Goal: Task Accomplishment & Management: Complete application form

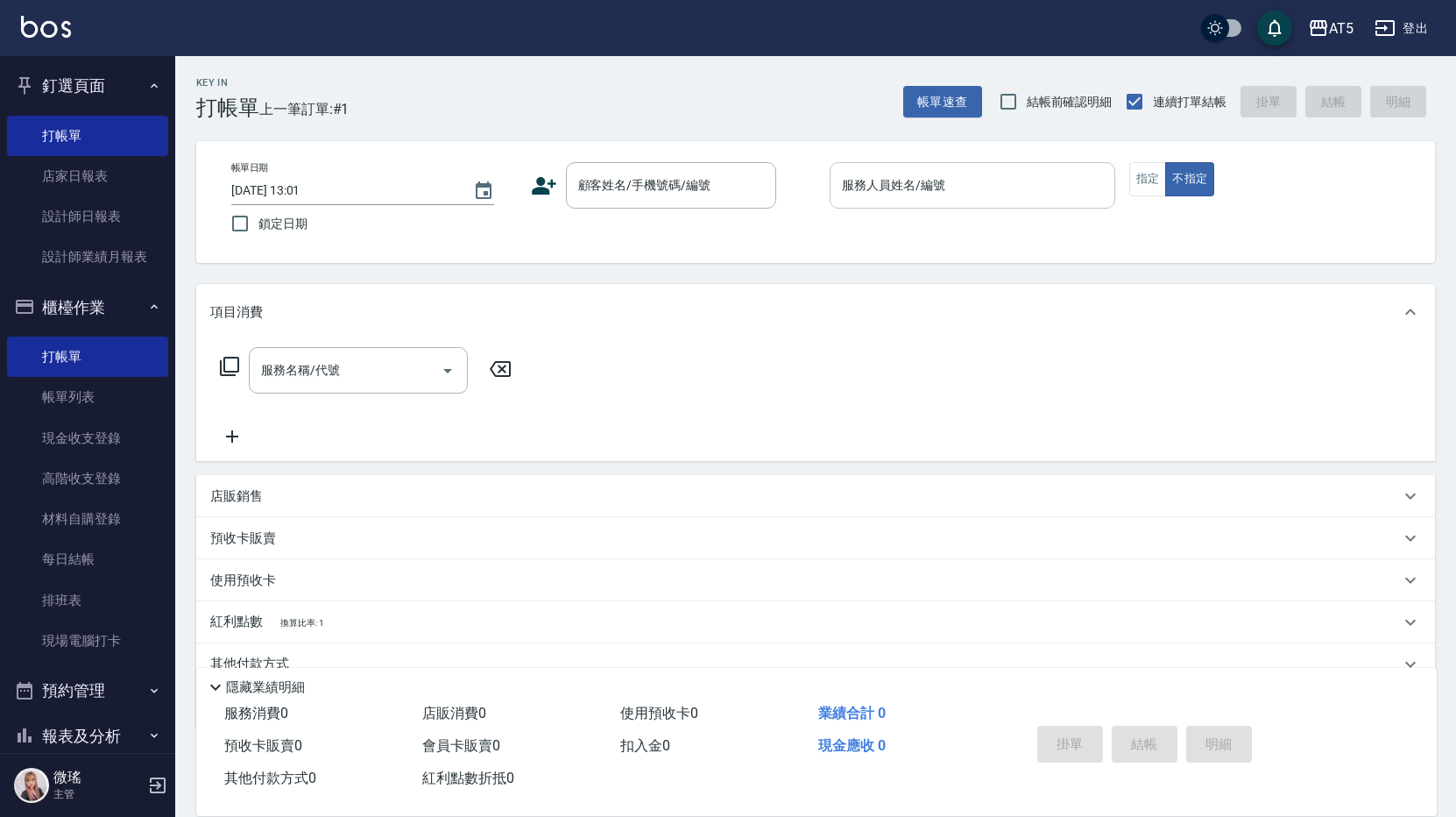
click at [952, 196] on input "服務人員姓名/編號" at bounding box center [972, 186] width 270 height 31
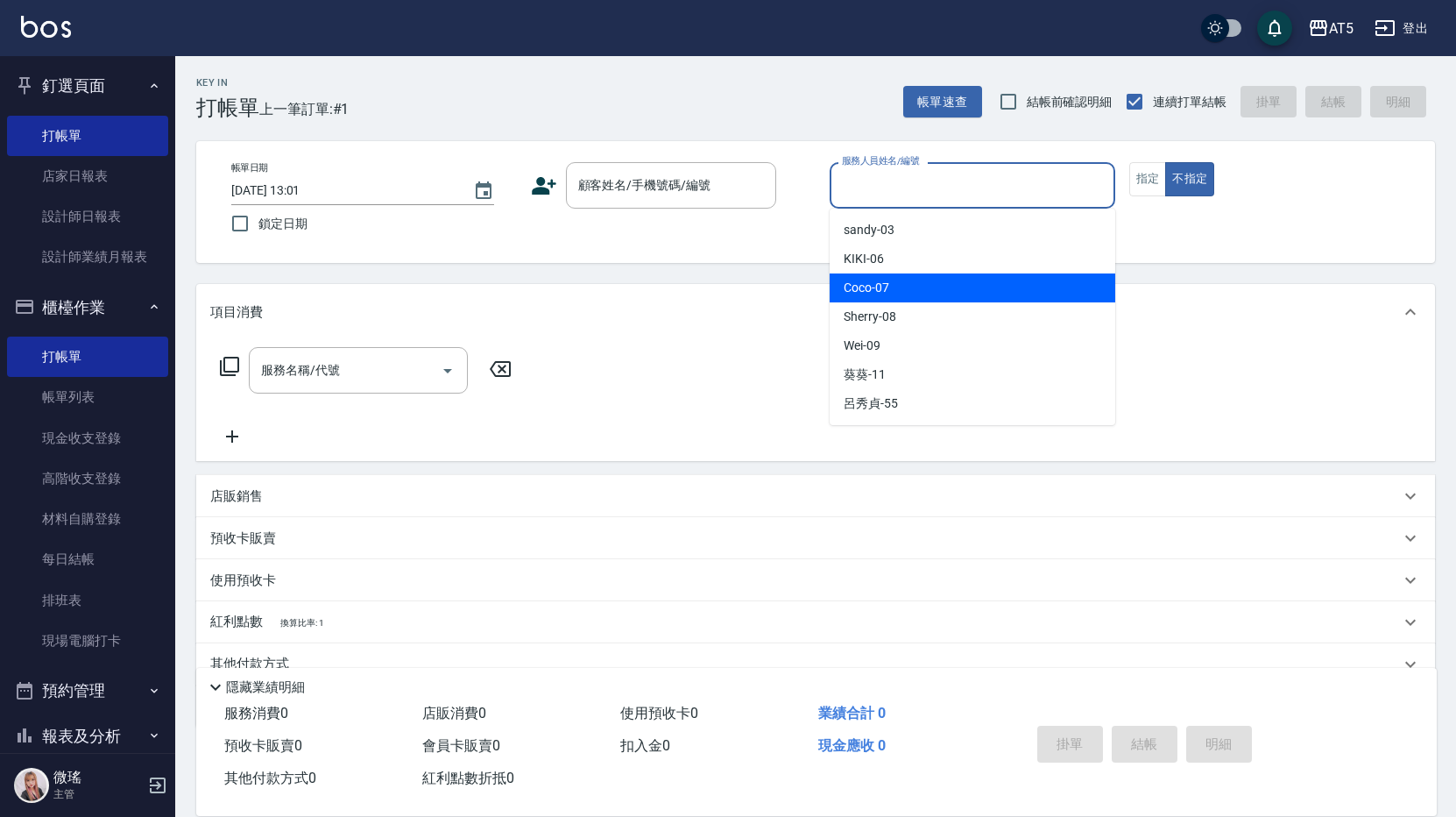
click at [930, 287] on div "Coco -07" at bounding box center [972, 288] width 286 height 29
type input "Coco-07"
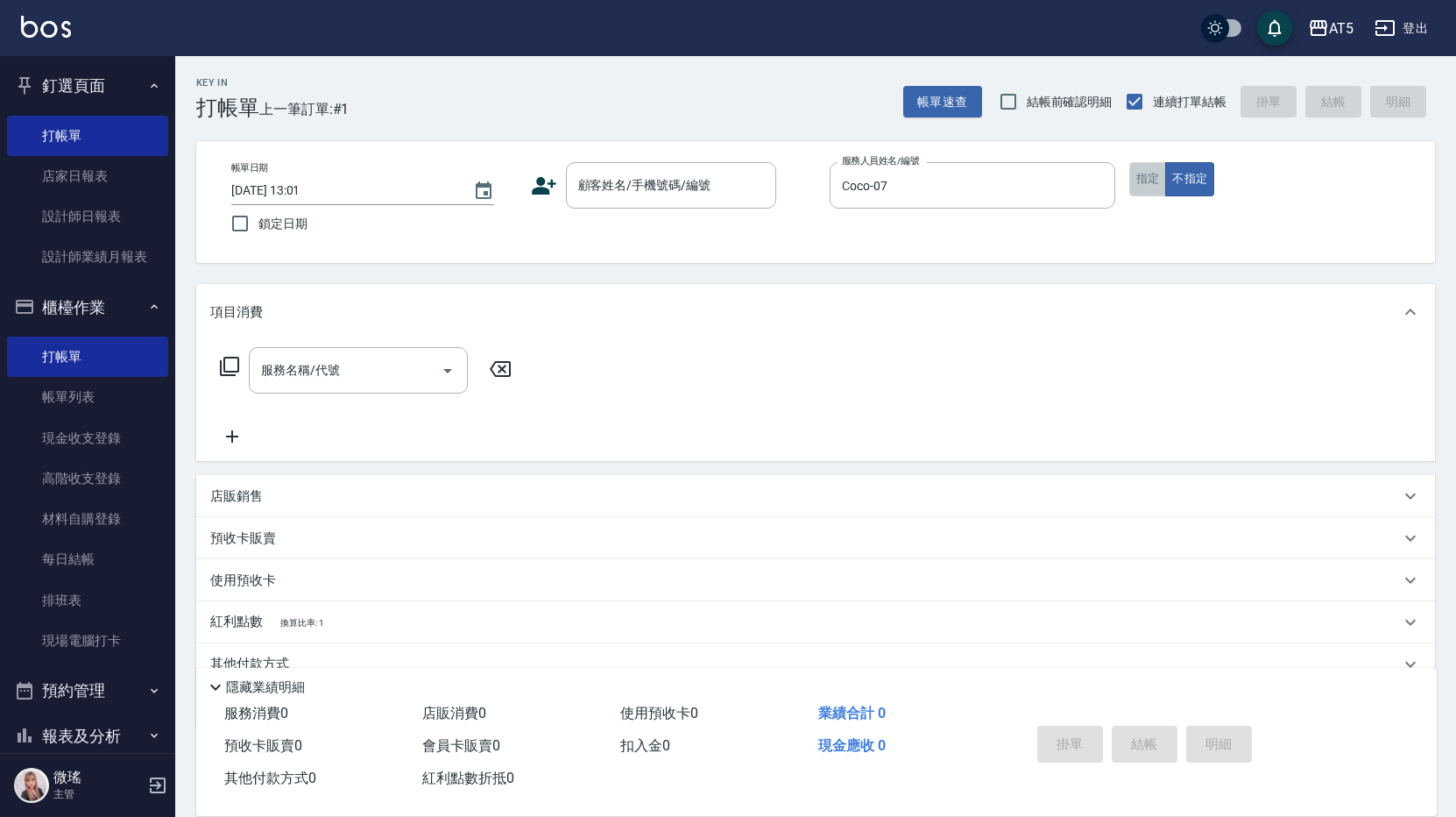
click at [1145, 185] on button "指定" at bounding box center [1148, 178] width 37 height 34
click at [1204, 185] on button "不指定" at bounding box center [1190, 178] width 49 height 34
click at [606, 202] on div "顧客姓名/手機號碼/編號" at bounding box center [671, 185] width 210 height 47
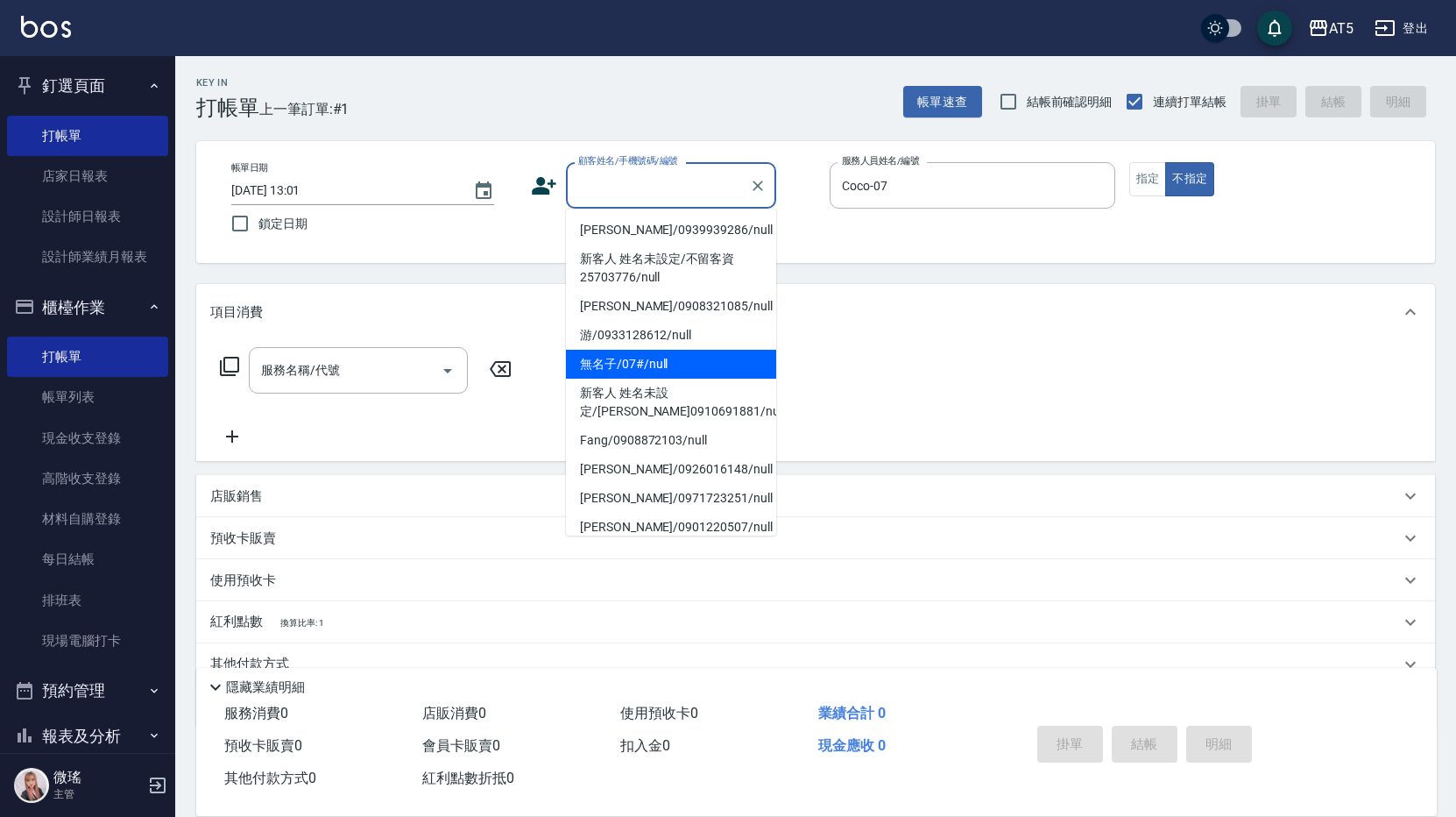
drag, startPoint x: 636, startPoint y: 355, endPoint x: 554, endPoint y: 369, distance: 83.2
click at [636, 354] on li "無名子/07#/null" at bounding box center [671, 365] width 210 height 29
type input "無名子/07#/null"
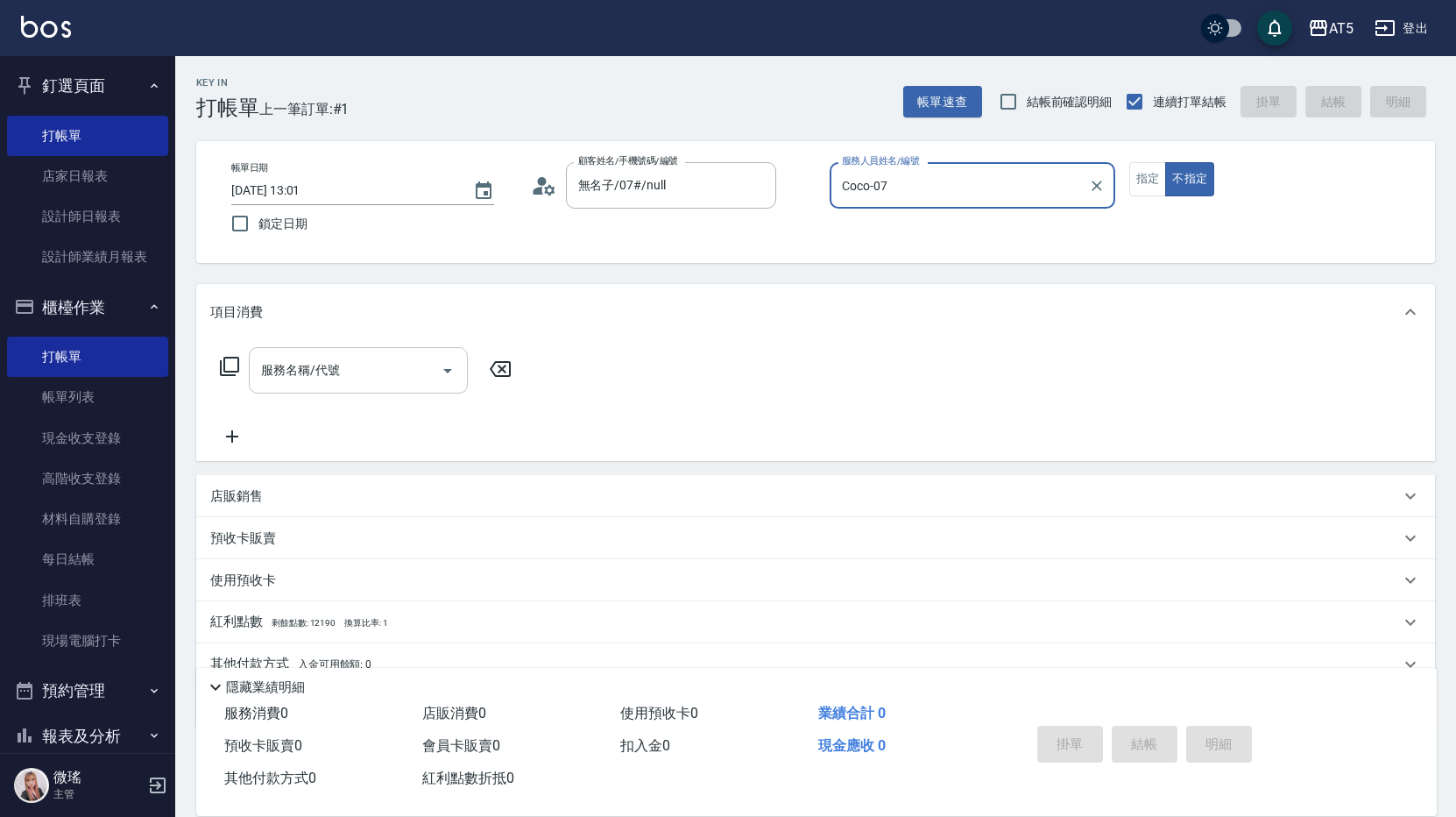
click at [336, 353] on div "服務名稱/代號" at bounding box center [358, 370] width 219 height 47
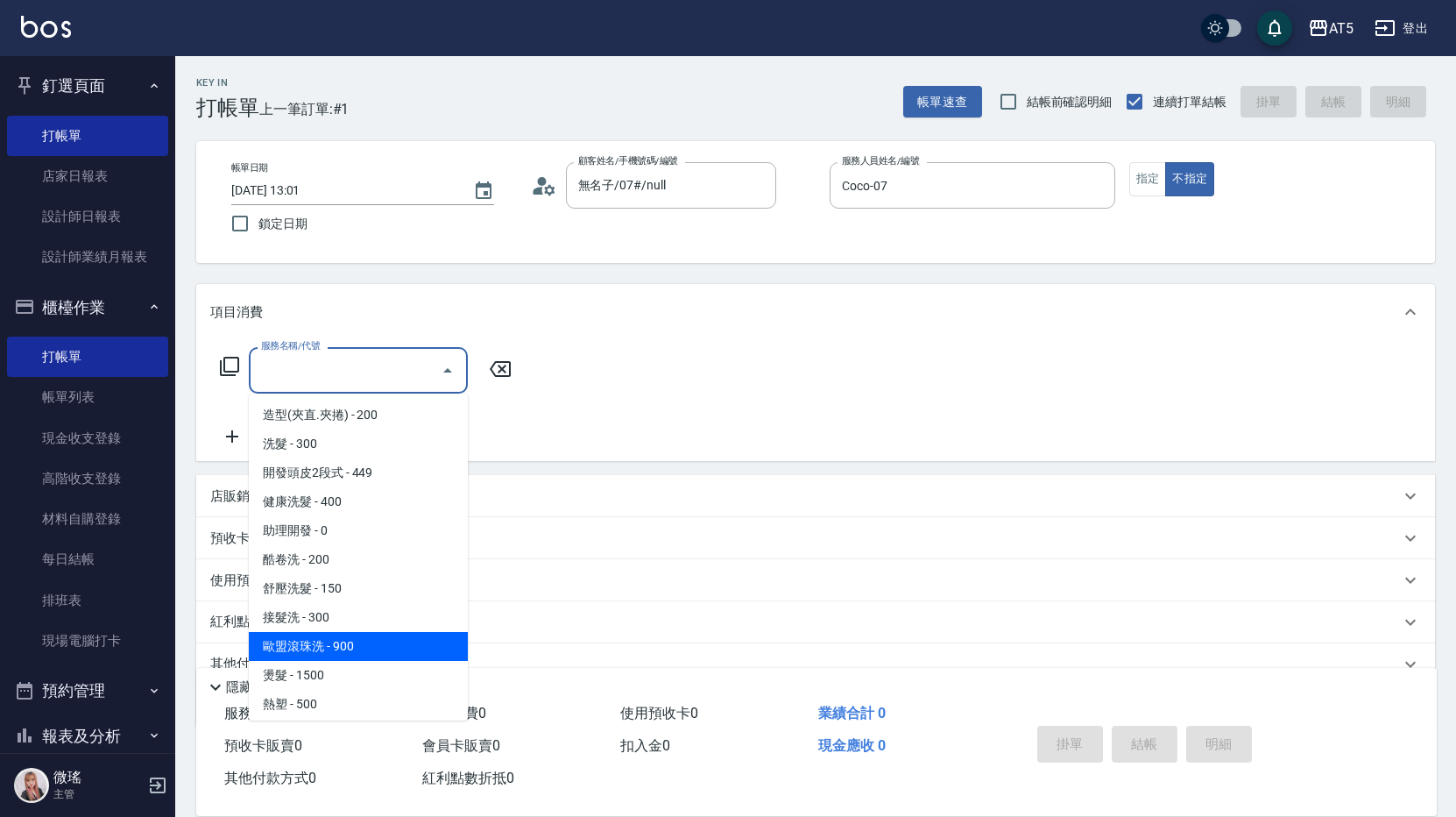
click at [304, 657] on span "歐盟滾珠洗 - 900" at bounding box center [358, 646] width 219 height 29
type input "歐盟滾珠洗(215)"
type input "90"
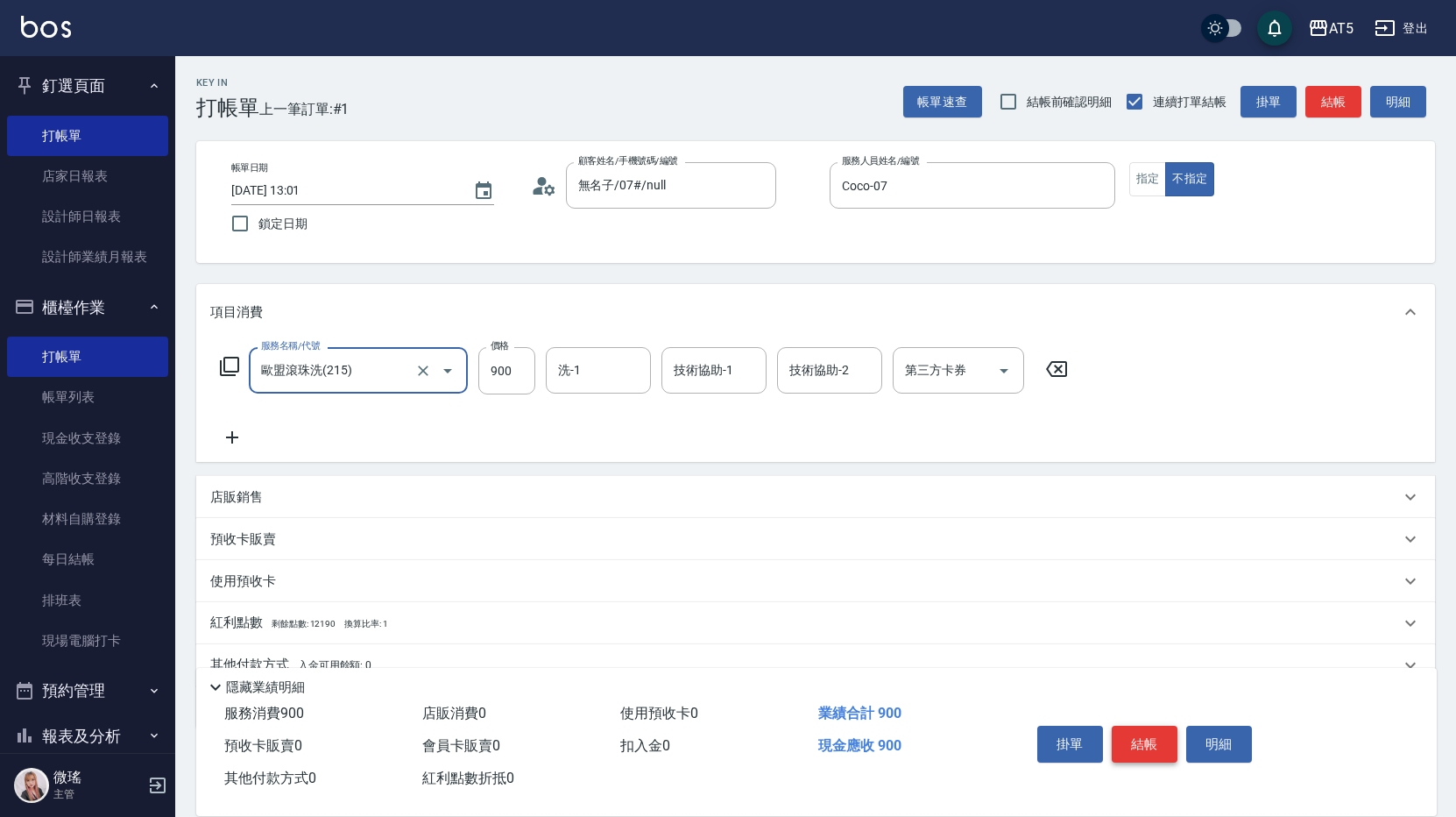
click at [1131, 743] on button "結帳" at bounding box center [1145, 744] width 66 height 37
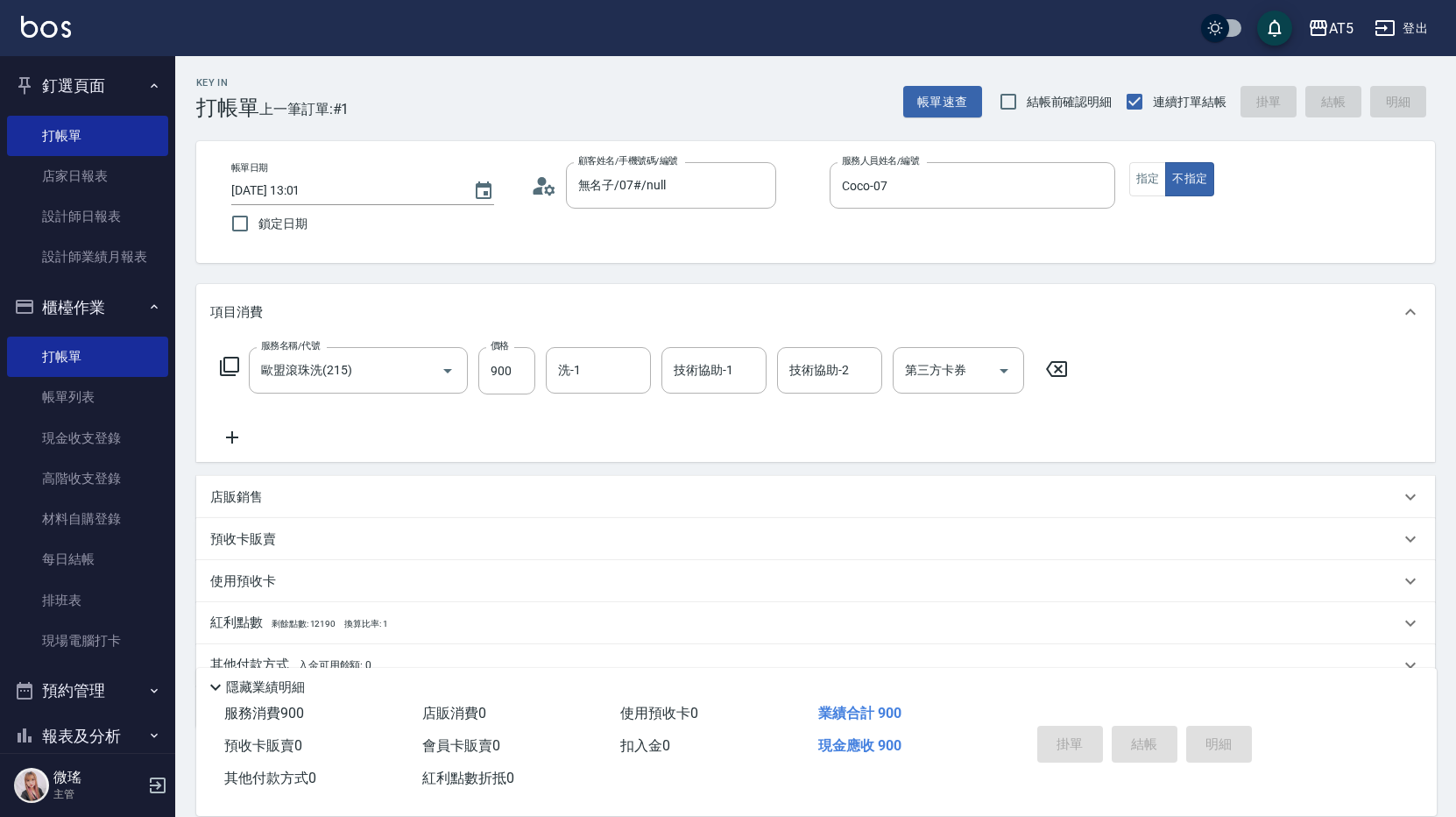
click at [1131, 743] on div "掛單 結帳 明細" at bounding box center [1145, 746] width 228 height 55
type input "[DATE] 14:15"
type input "0"
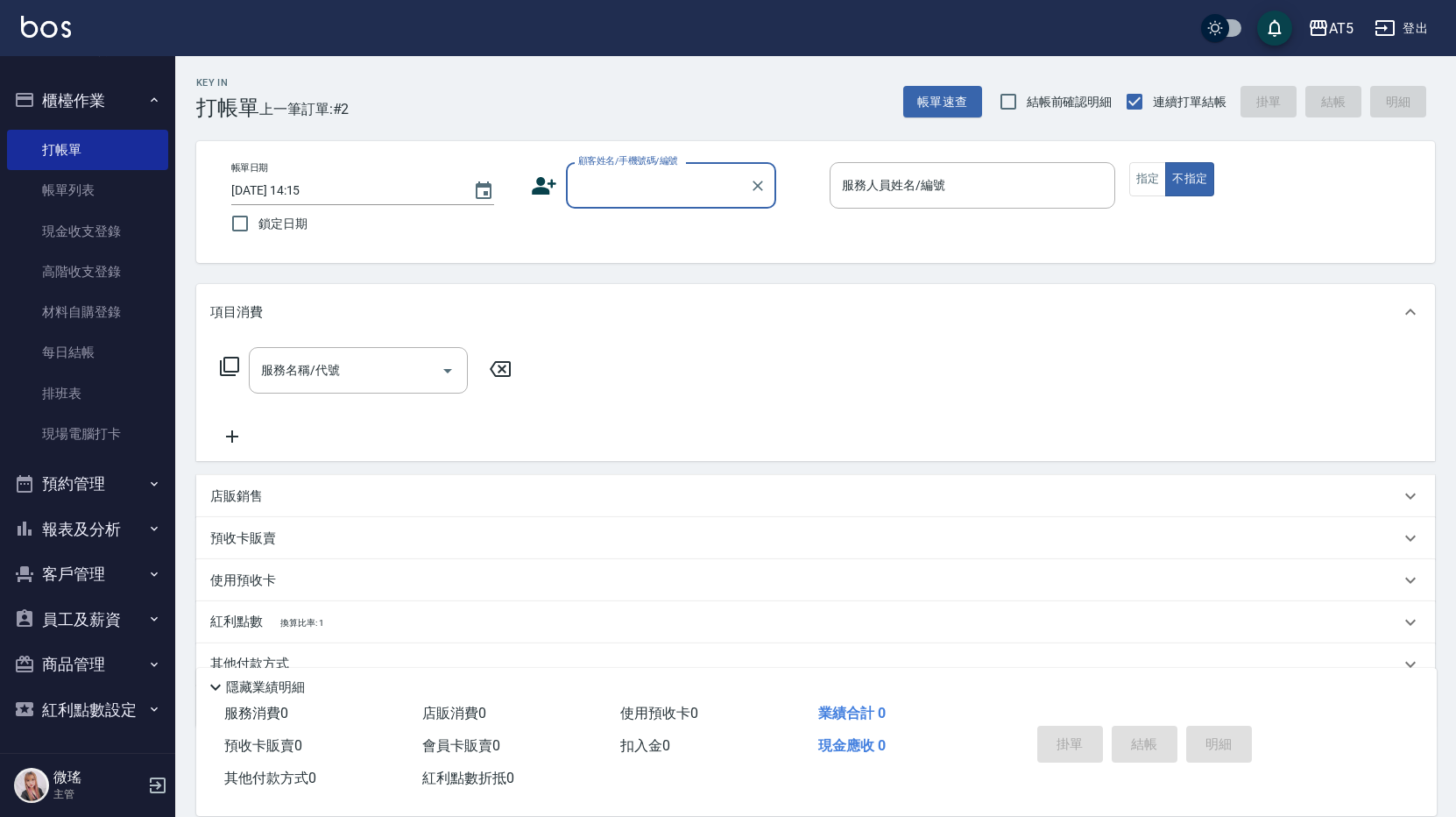
scroll to position [79, 0]
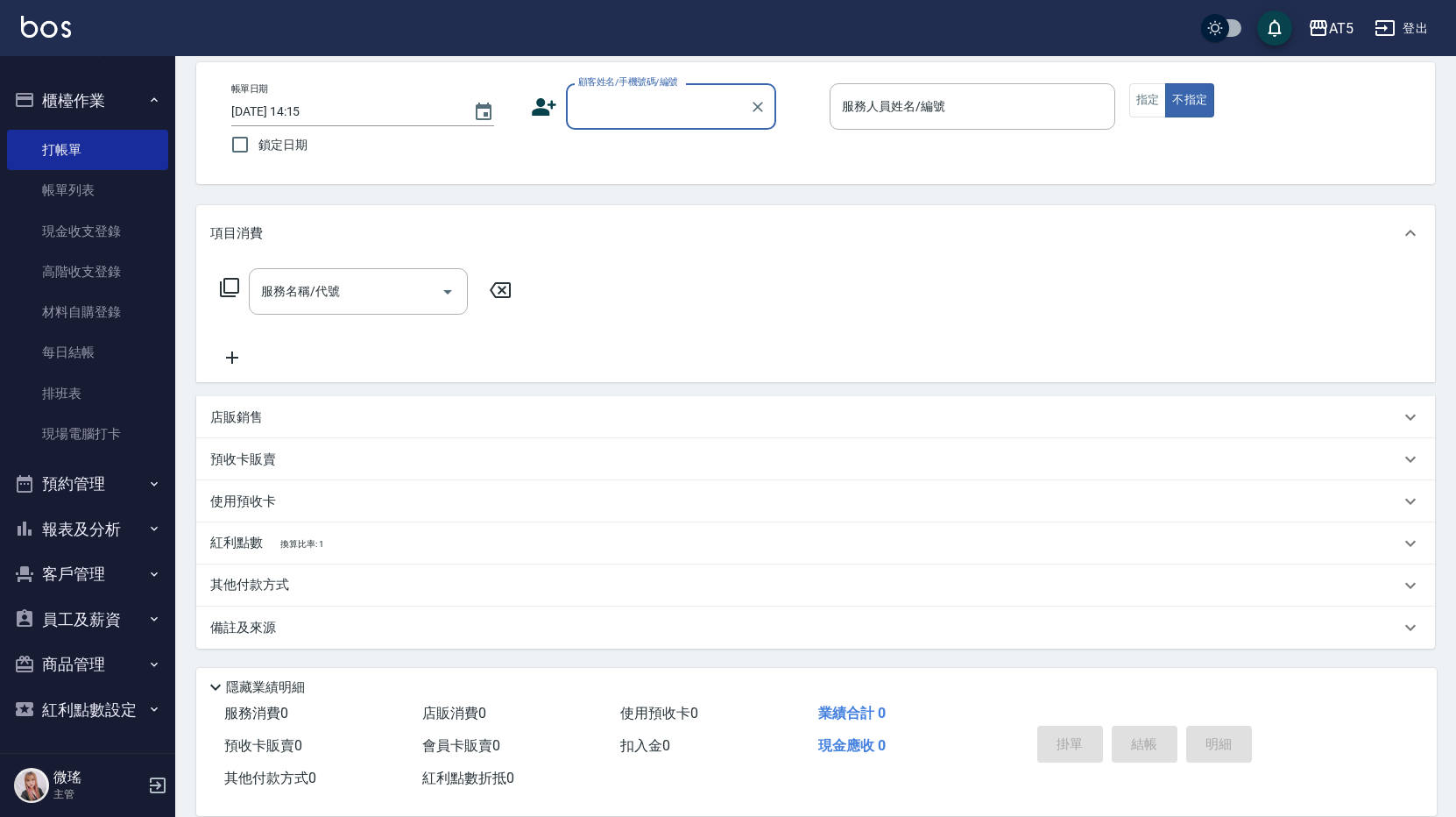
click at [89, 521] on button "報表及分析" at bounding box center [88, 529] width 161 height 46
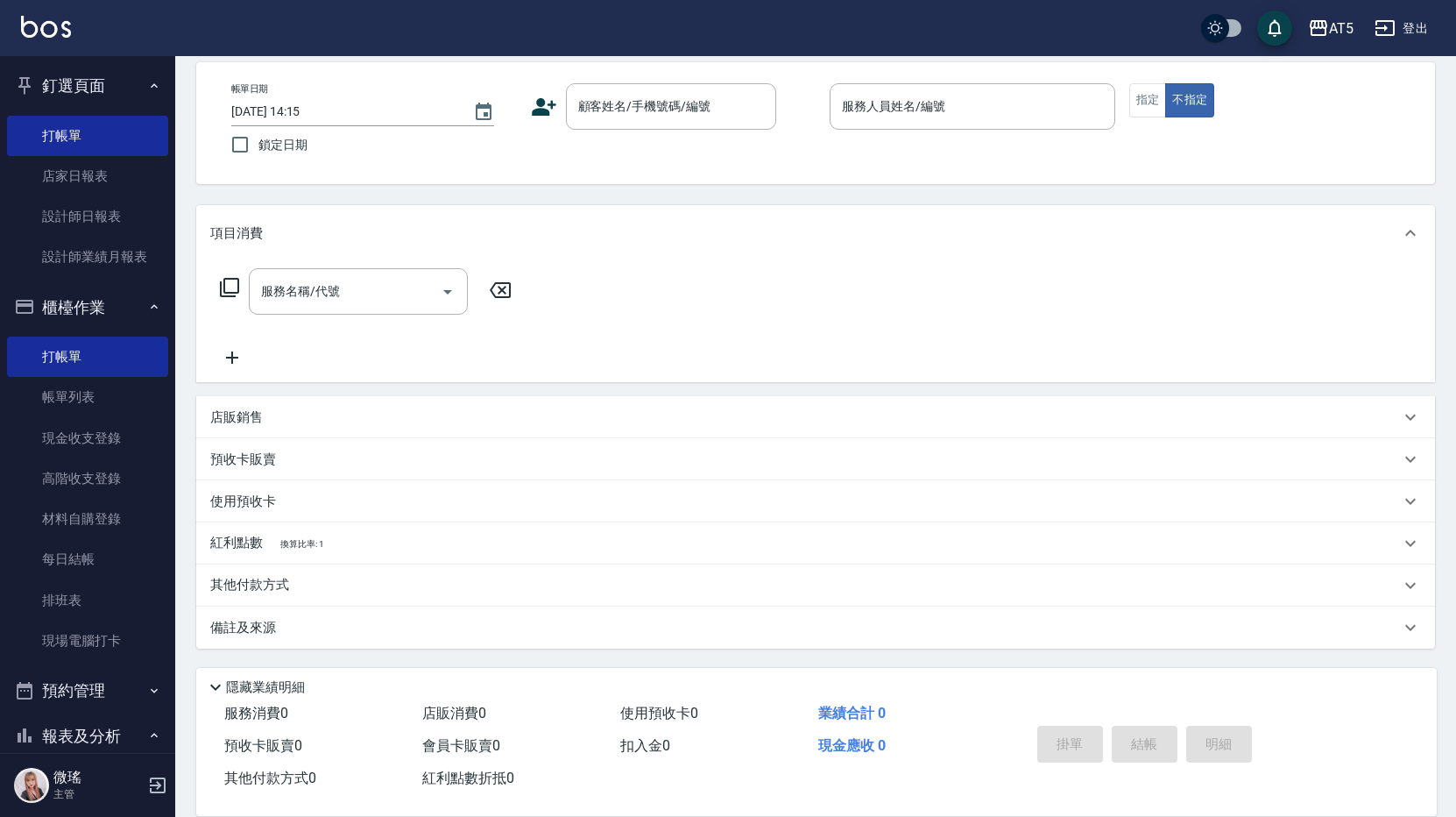
scroll to position [263, 0]
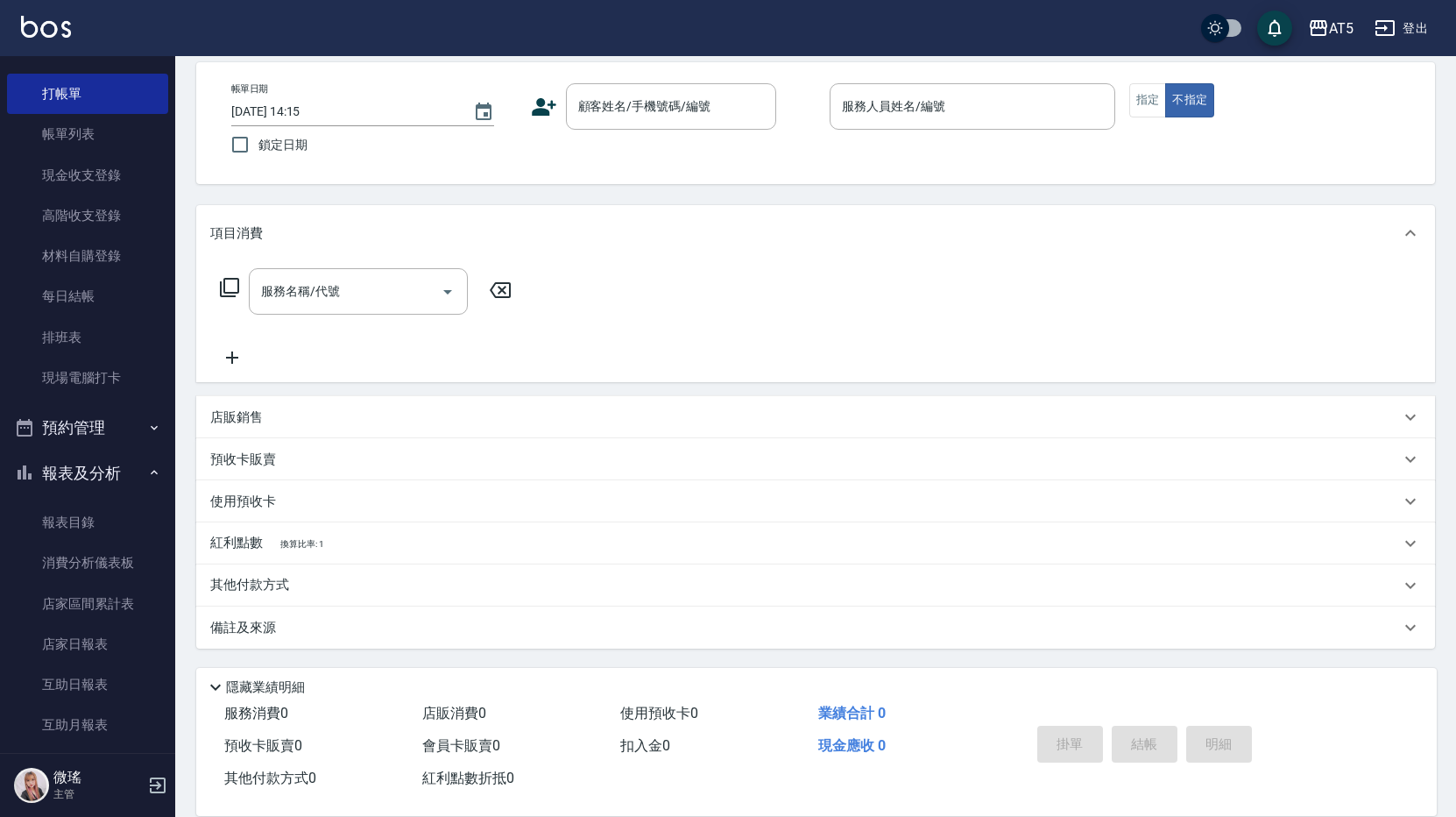
click at [88, 420] on button "預約管理" at bounding box center [88, 428] width 161 height 46
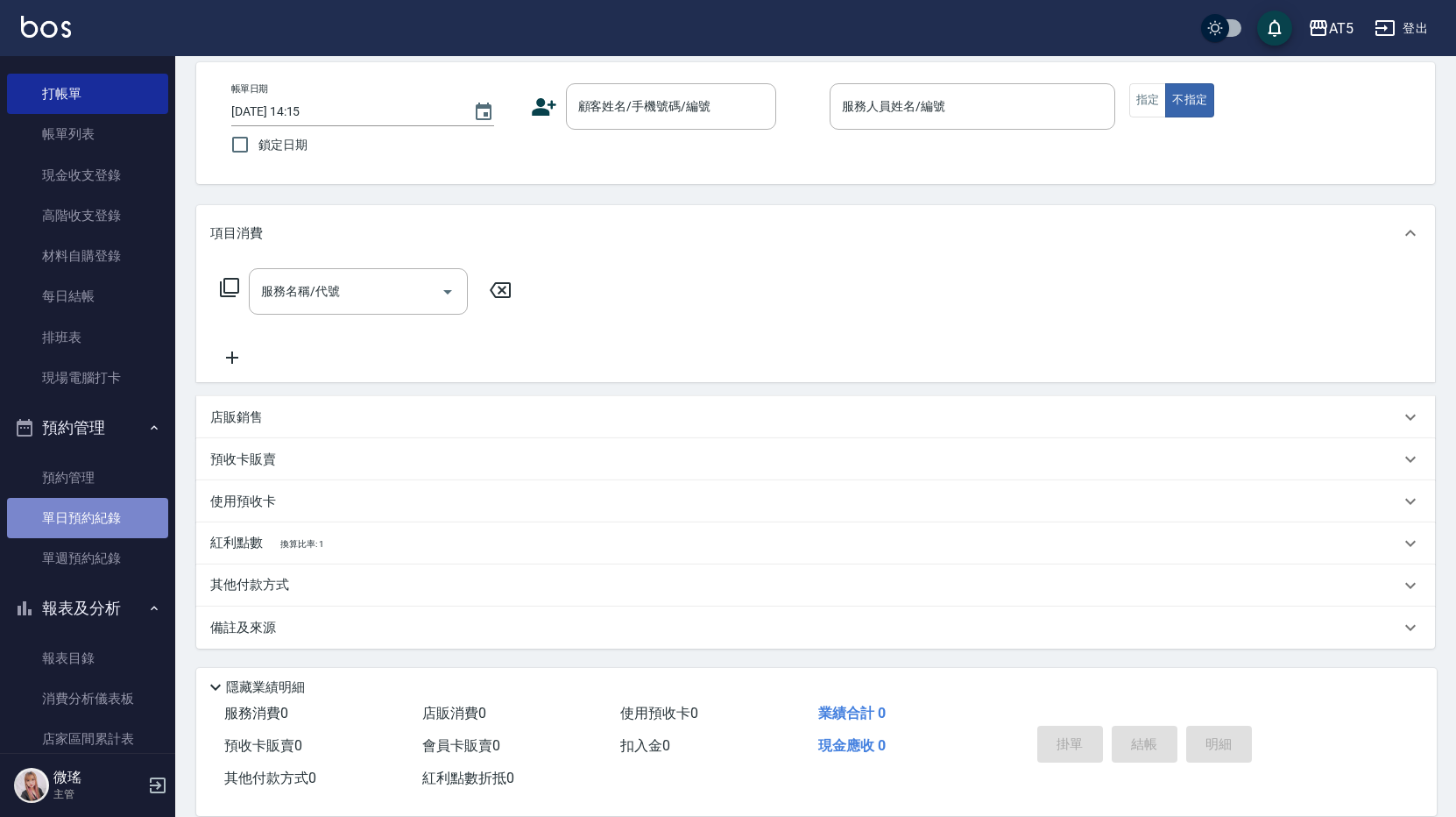
click at [118, 504] on link "單日預約紀錄" at bounding box center [88, 518] width 161 height 40
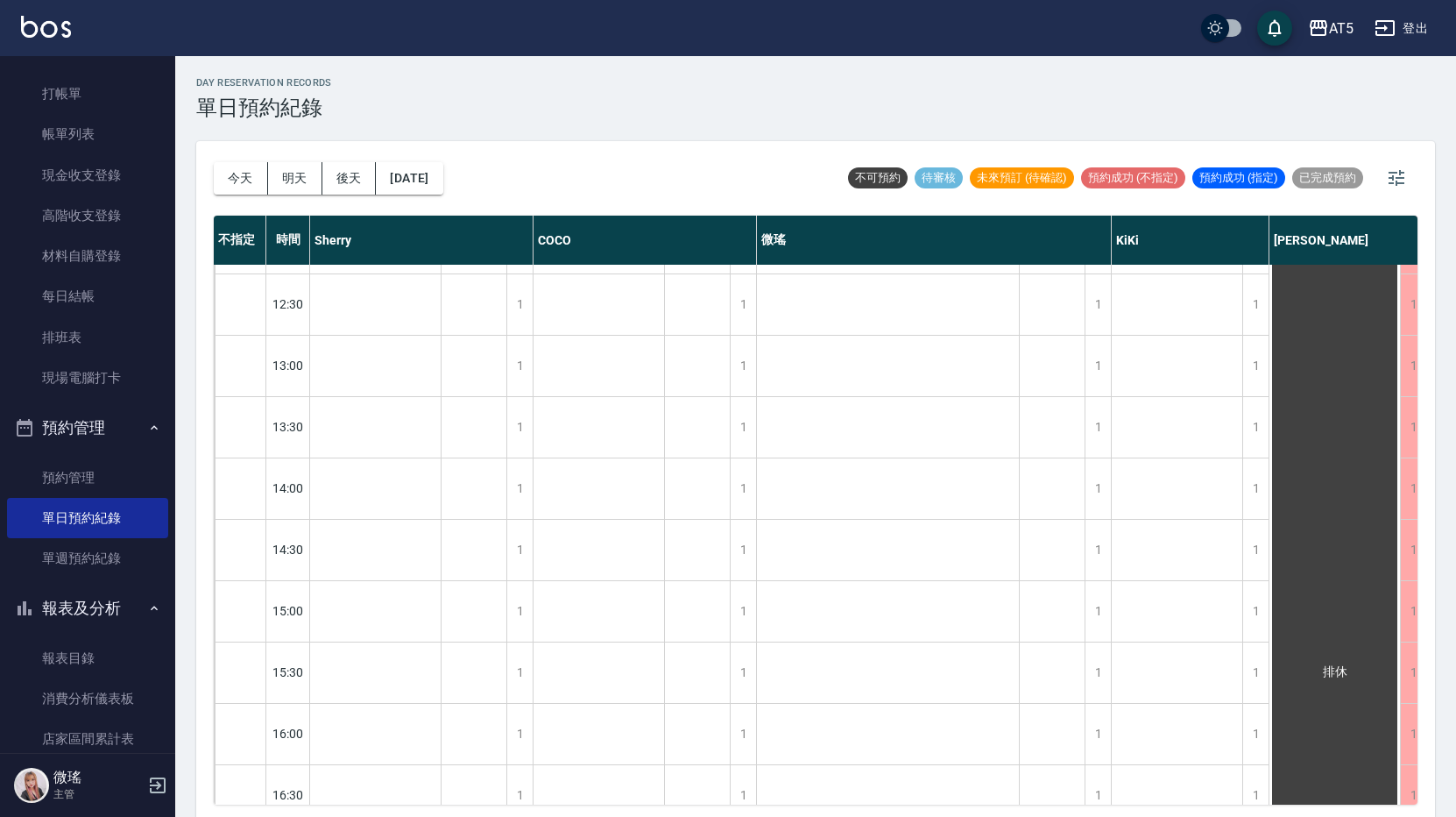
scroll to position [263, 0]
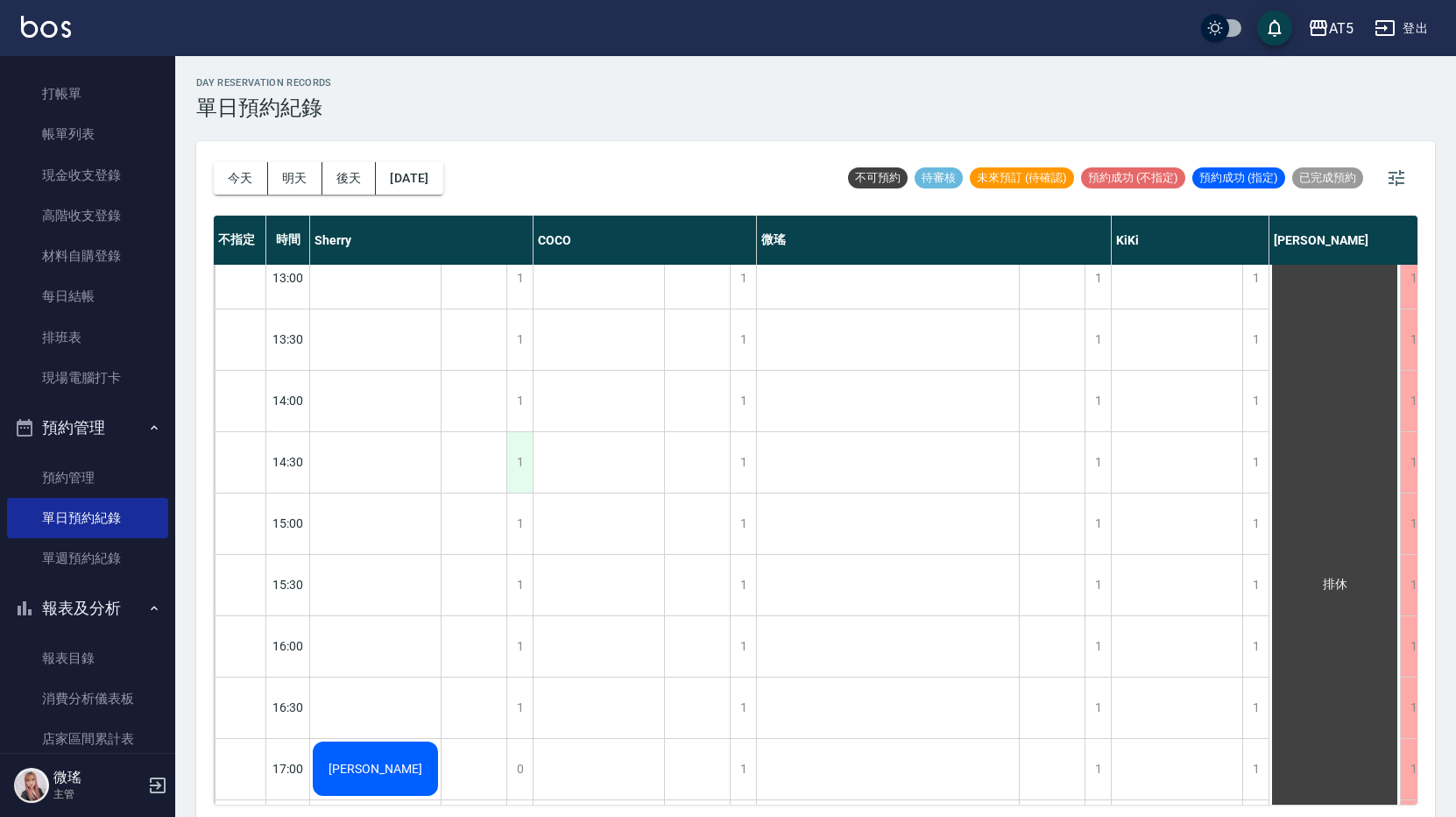
click at [523, 453] on div "1" at bounding box center [519, 462] width 27 height 60
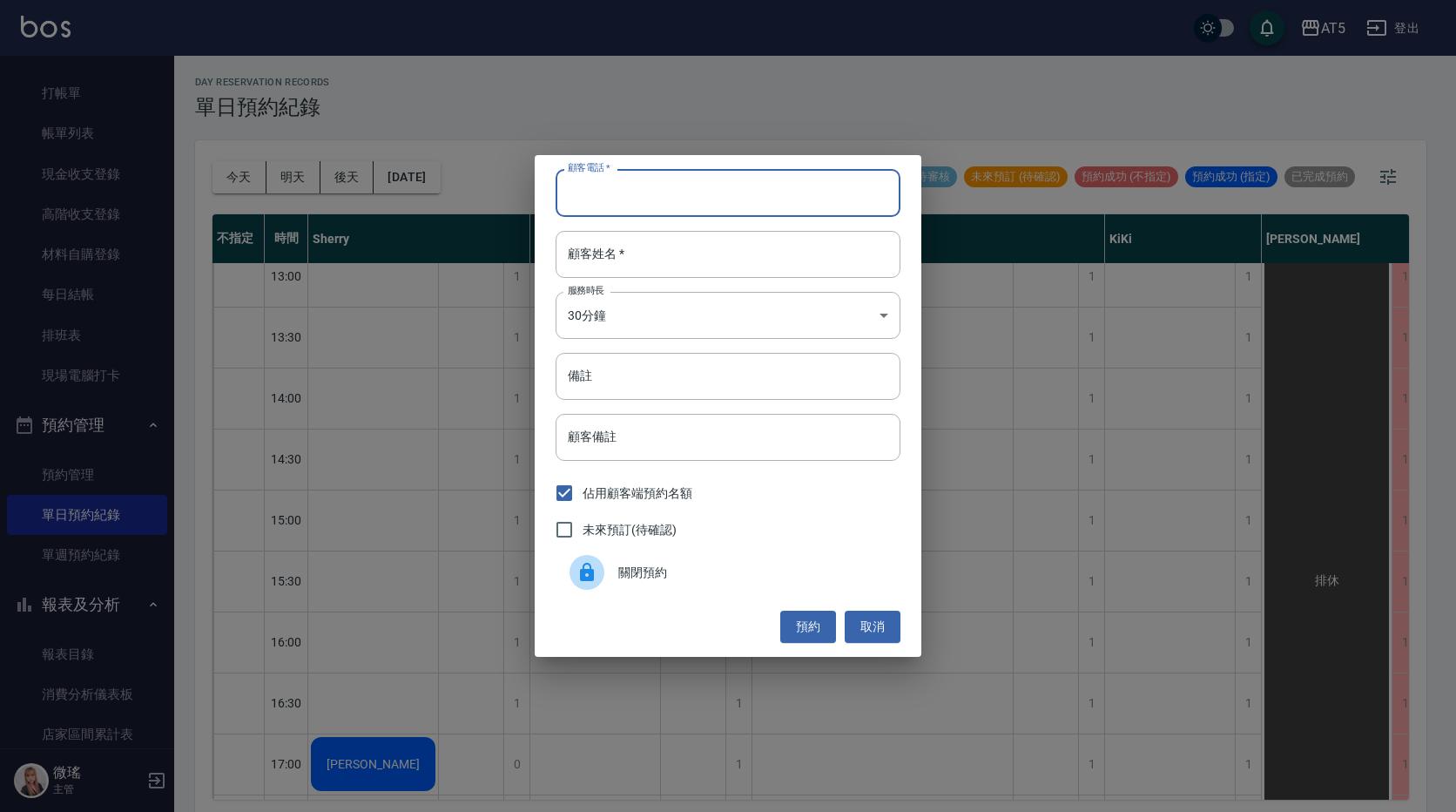
click at [648, 192] on input "顧客電話   *" at bounding box center [728, 193] width 345 height 47
type input "0986638624"
click at [643, 260] on input "顧客姓名   *" at bounding box center [728, 254] width 345 height 47
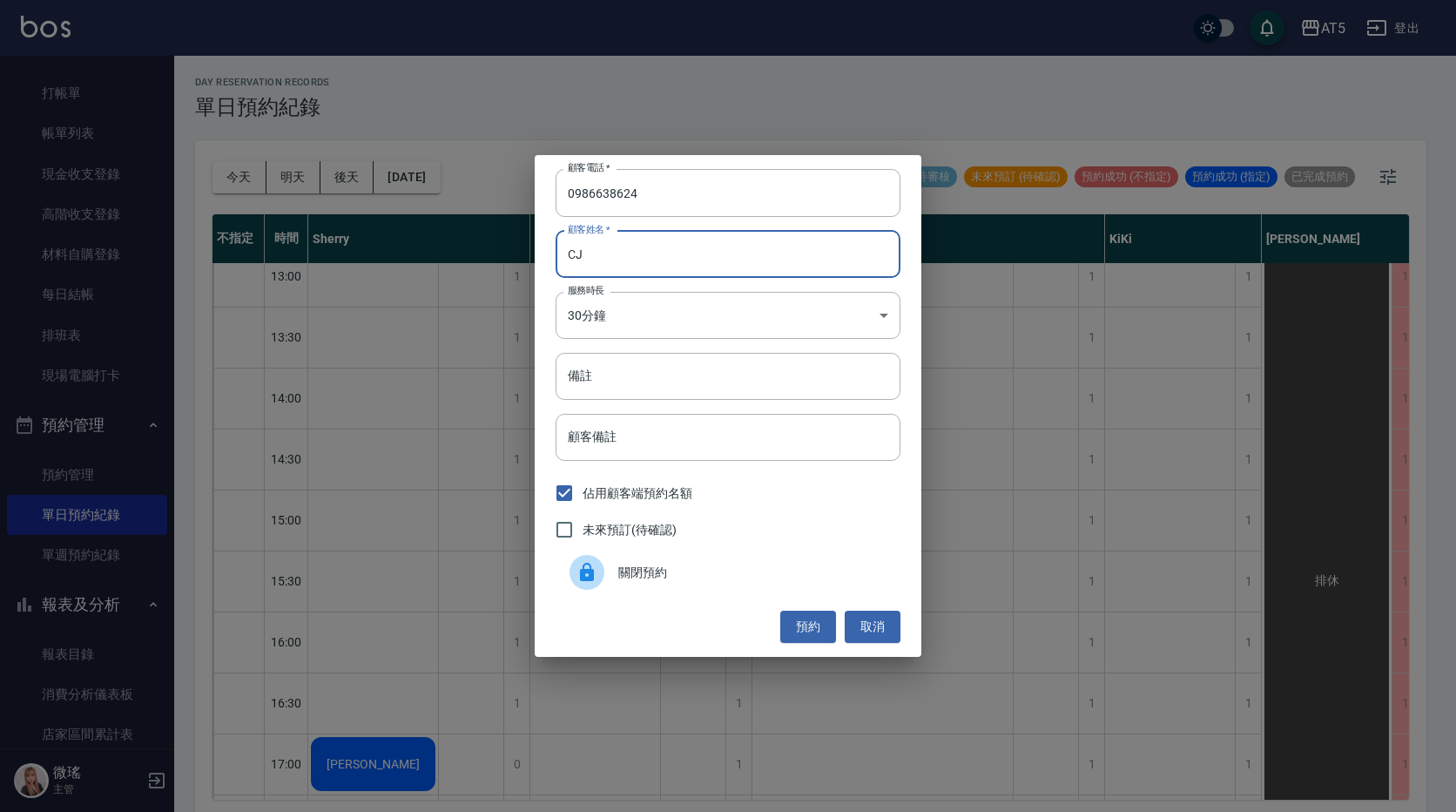
type input "C"
type input "[PERSON_NAME]"
click at [679, 305] on body "AT5 登出 釘選頁面 打帳單 店家日報表 設計師日報表 設計師業績月報表 櫃檯作業 打帳單 帳單列表 現金收支登錄 高階收支登錄 材料自購登錄 每日結帳 排…" at bounding box center [728, 408] width 1456 height 817
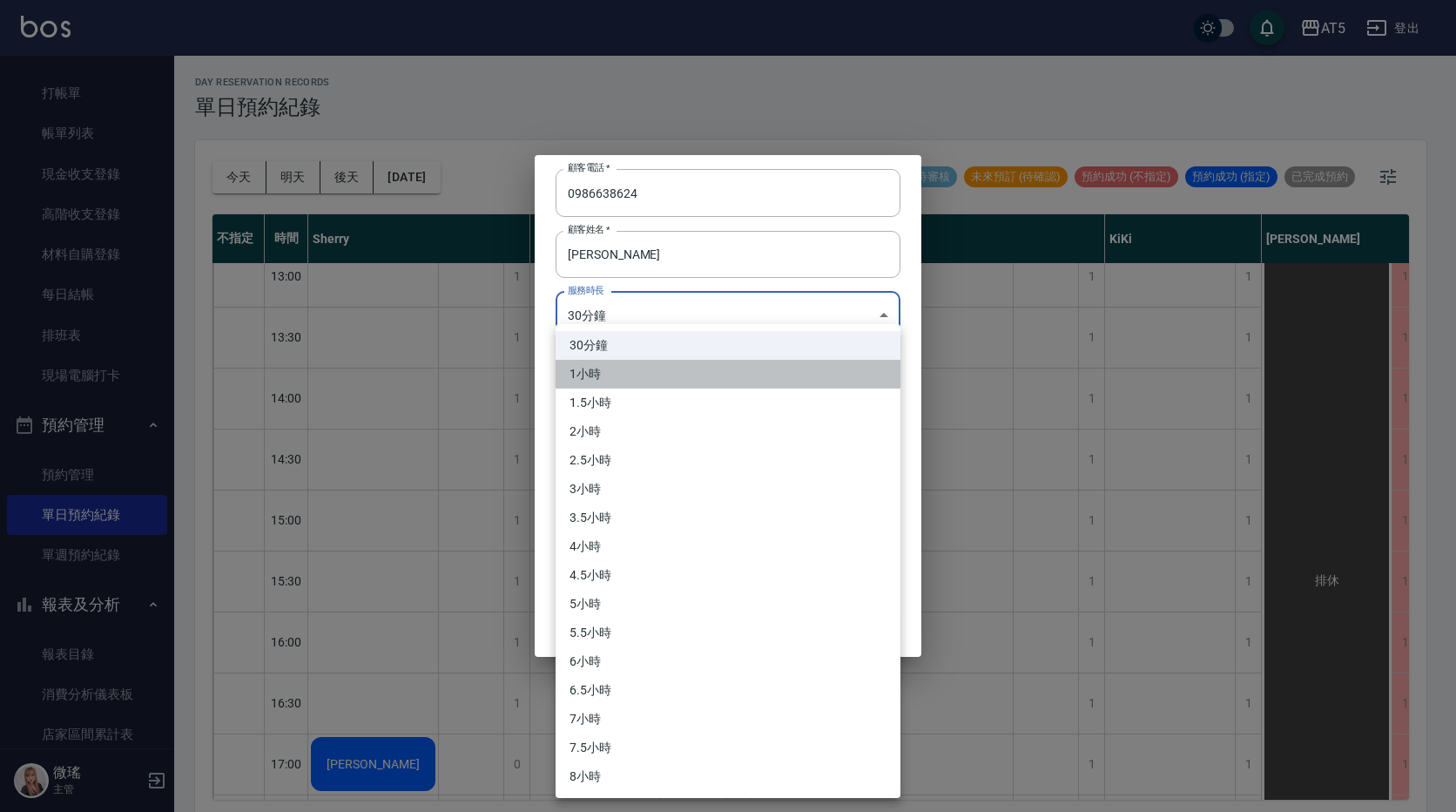
click at [648, 374] on li "1小時" at bounding box center [728, 374] width 345 height 29
type input "2"
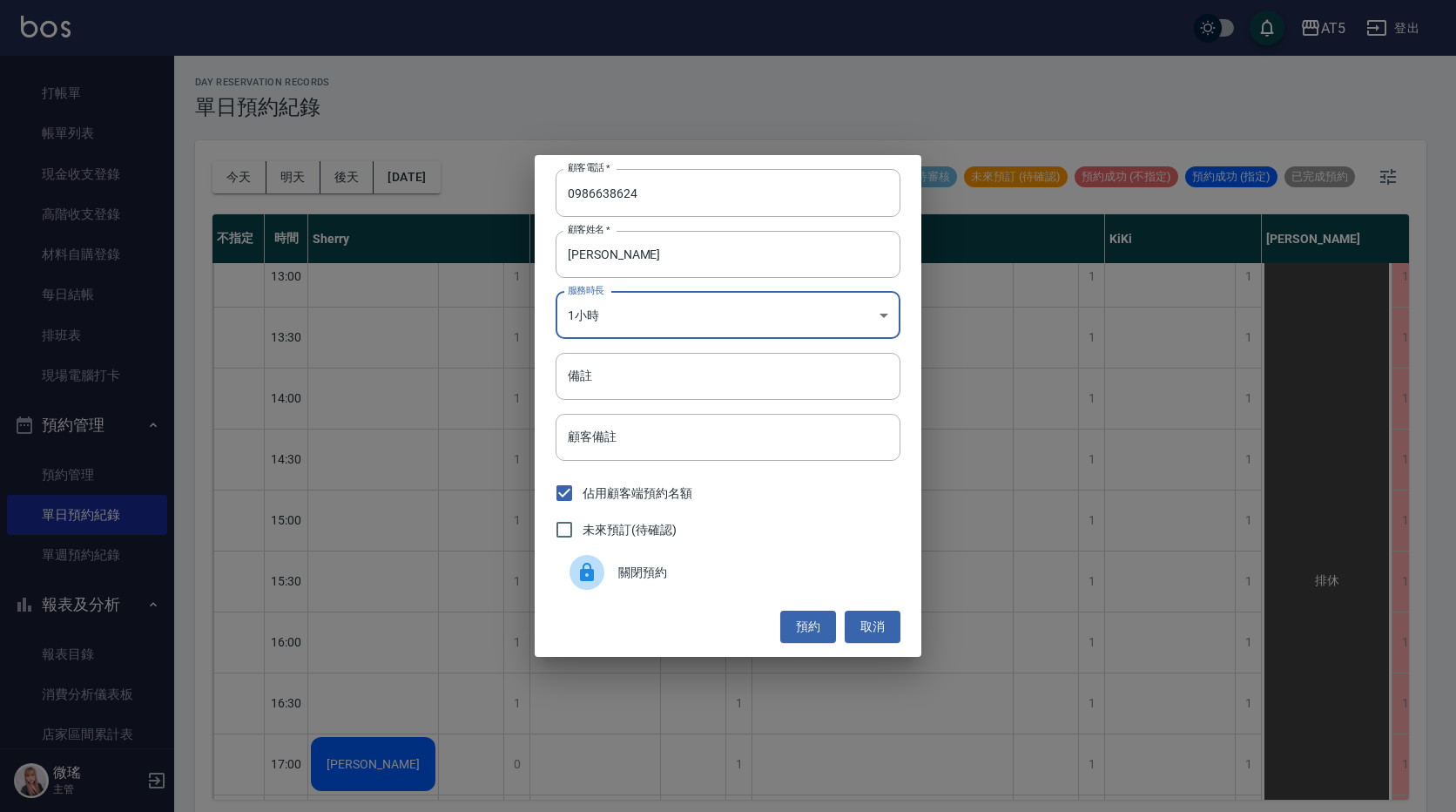
click at [805, 619] on button "預約" at bounding box center [807, 626] width 55 height 32
